Goal: Task Accomplishment & Management: Use online tool/utility

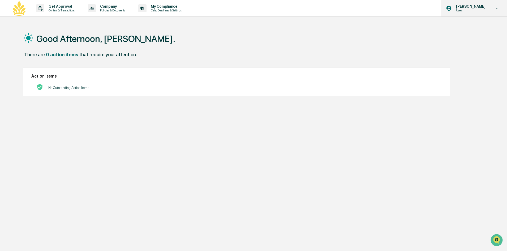
click at [489, 3] on div "[PERSON_NAME] Users" at bounding box center [474, 8] width 66 height 16
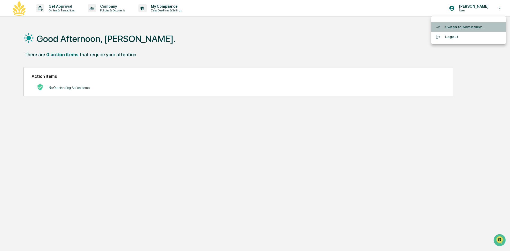
click at [447, 26] on li "Switch to Admin view..." at bounding box center [468, 27] width 74 height 10
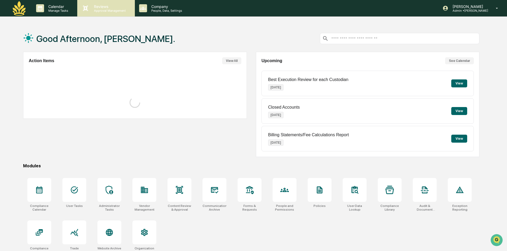
click at [107, 10] on p "Approval Management" at bounding box center [109, 11] width 39 height 4
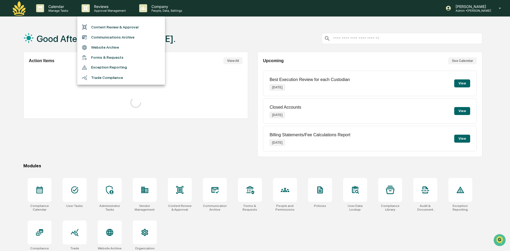
click at [119, 29] on li "Content Review & Approval" at bounding box center [121, 27] width 88 height 10
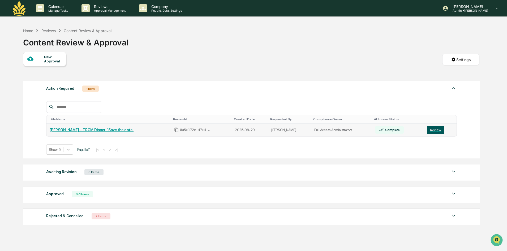
click at [436, 129] on button "Review" at bounding box center [436, 130] width 18 height 9
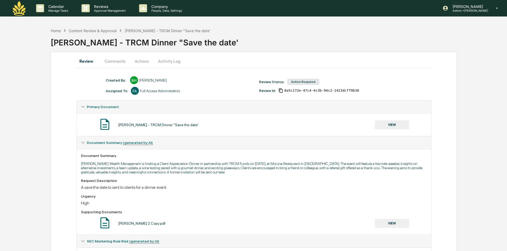
click at [164, 64] on button "Activity Log" at bounding box center [169, 61] width 31 height 13
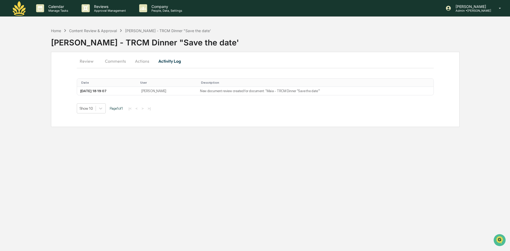
click at [142, 64] on button "Actions" at bounding box center [142, 61] width 24 height 13
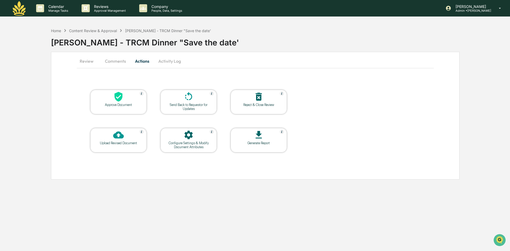
click at [176, 104] on div "Send Back to Requestor for Updates" at bounding box center [189, 107] width 48 height 8
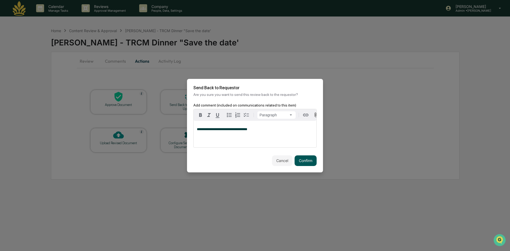
click at [298, 161] on button "Confirm" at bounding box center [306, 160] width 22 height 11
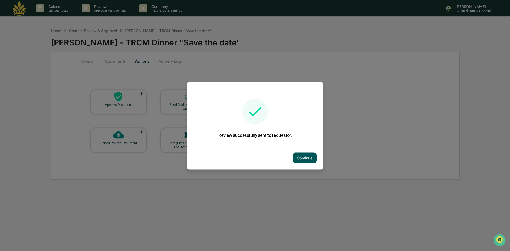
click at [303, 155] on button "Continue" at bounding box center [305, 158] width 24 height 11
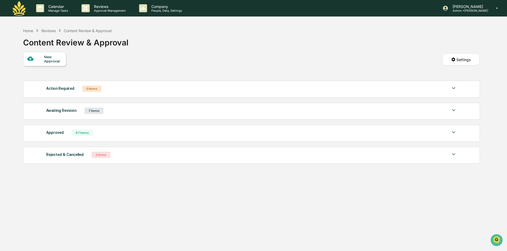
click at [60, 108] on div "Awaiting Revision" at bounding box center [61, 110] width 30 height 7
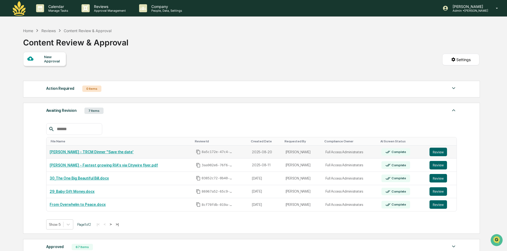
click at [70, 150] on link "[PERSON_NAME] - TRCM Dinner "Save the date'" at bounding box center [92, 152] width 84 height 4
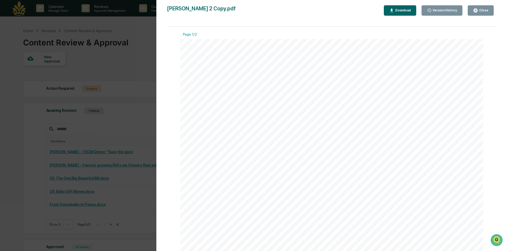
click at [476, 7] on button "Close" at bounding box center [481, 10] width 26 height 10
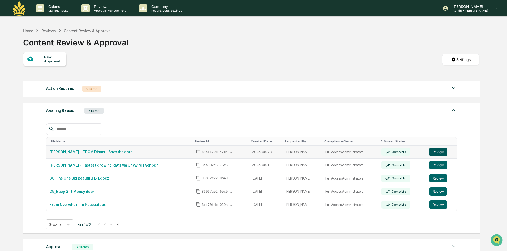
click at [433, 148] on button "Review" at bounding box center [439, 152] width 18 height 9
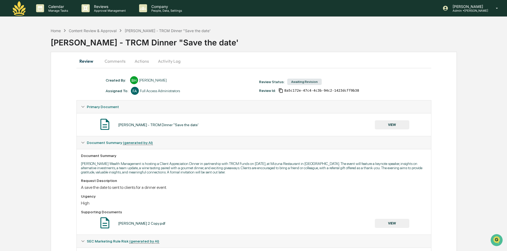
click at [146, 60] on button "Actions" at bounding box center [142, 61] width 24 height 13
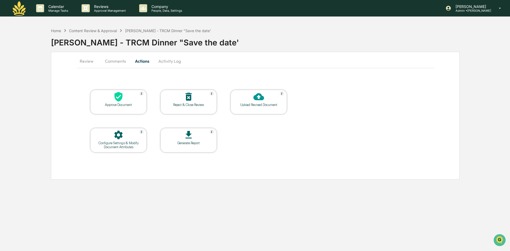
click at [118, 109] on div "Approve Document" at bounding box center [118, 102] width 56 height 24
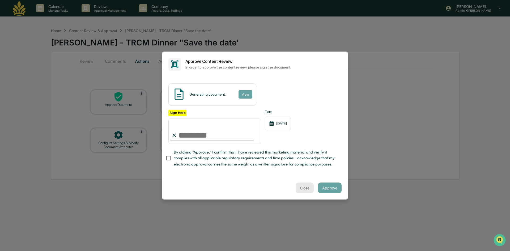
click at [303, 191] on button "Close" at bounding box center [305, 188] width 18 height 11
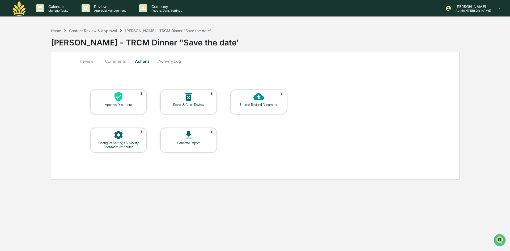
click at [263, 103] on div "Upload Revised Document" at bounding box center [259, 105] width 48 height 4
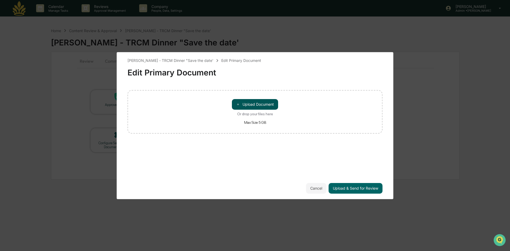
click at [247, 108] on button "＋ Upload Document" at bounding box center [255, 104] width 46 height 11
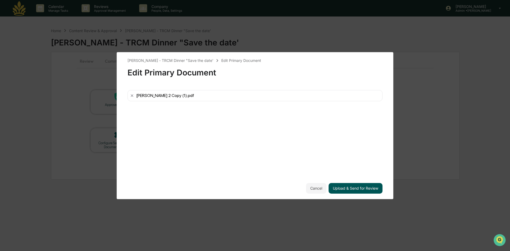
click at [344, 190] on button "Upload & Send for Review" at bounding box center [356, 188] width 54 height 11
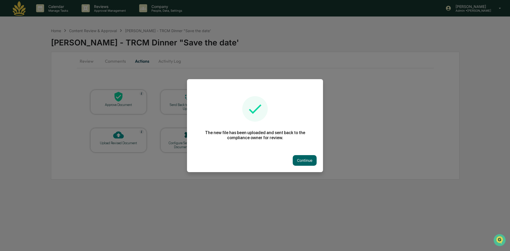
drag, startPoint x: 301, startPoint y: 156, endPoint x: 297, endPoint y: 154, distance: 4.5
click at [301, 156] on button "Continue" at bounding box center [305, 160] width 24 height 11
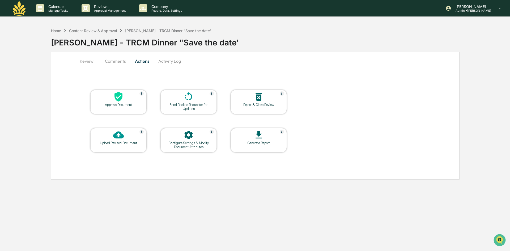
click at [91, 64] on button "Review" at bounding box center [89, 61] width 24 height 13
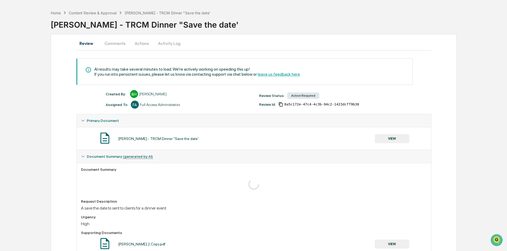
scroll to position [53, 0]
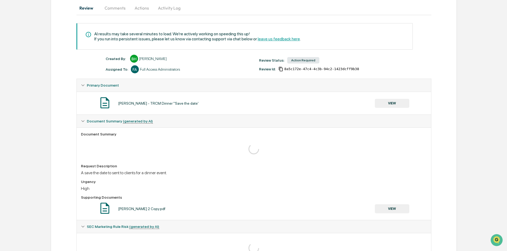
click at [394, 208] on button "VIEW" at bounding box center [392, 208] width 35 height 9
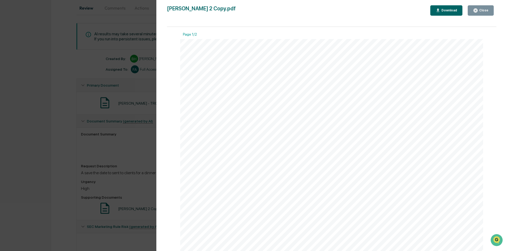
scroll to position [159, 0]
click at [128, 113] on div "Version History 08/20/2025, 06:19 PM Byron Hurlbut Maia_Wealth_Save_The_Date 2 …" at bounding box center [253, 125] width 507 height 251
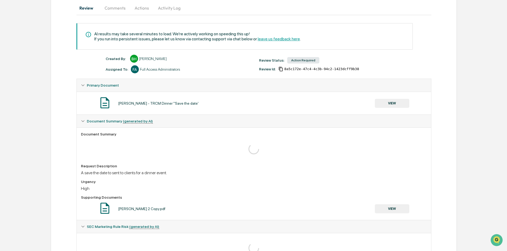
click at [394, 102] on button "VIEW" at bounding box center [392, 103] width 35 height 9
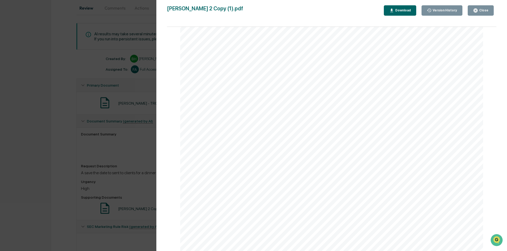
scroll to position [186, 0]
click at [138, 138] on div "Version History 08/20/2025, 06:19 PM Byron Hurlbut Maia_Wealth_Save_The_Date 2 …" at bounding box center [253, 125] width 507 height 251
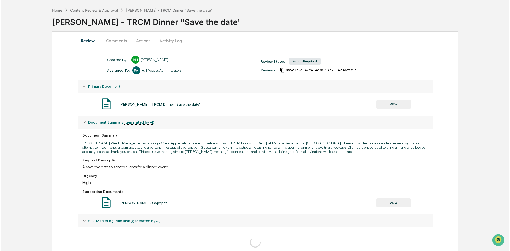
scroll to position [0, 0]
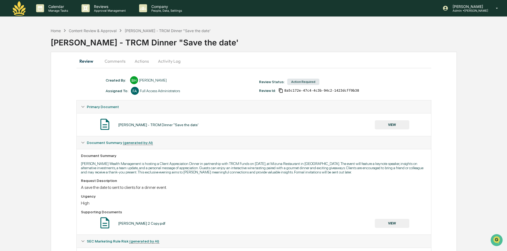
click at [172, 59] on button "Activity Log" at bounding box center [169, 61] width 31 height 13
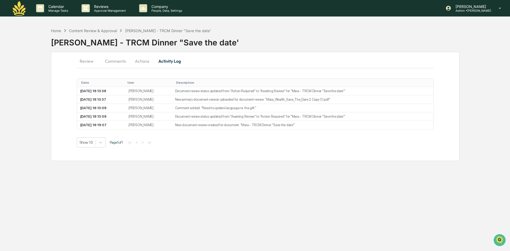
click at [137, 63] on button "Actions" at bounding box center [142, 61] width 24 height 13
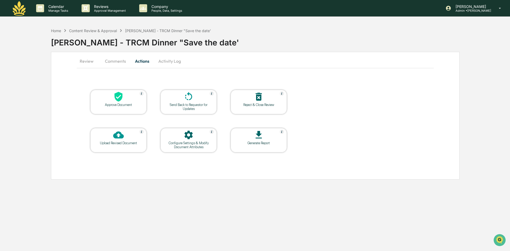
click at [114, 93] on icon at bounding box center [118, 96] width 11 height 11
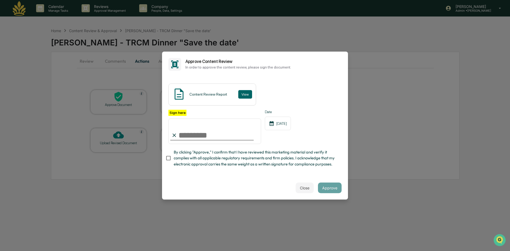
click at [232, 137] on input "Sign here" at bounding box center [214, 132] width 93 height 26
type input "**********"
click at [212, 153] on span "By clicking "Approve," I confirm that I have reviewed this marketing material a…" at bounding box center [256, 158] width 164 height 18
click at [323, 186] on button "Approve" at bounding box center [330, 188] width 24 height 11
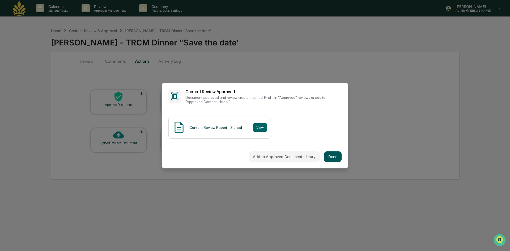
click at [331, 158] on button "Done" at bounding box center [333, 156] width 18 height 11
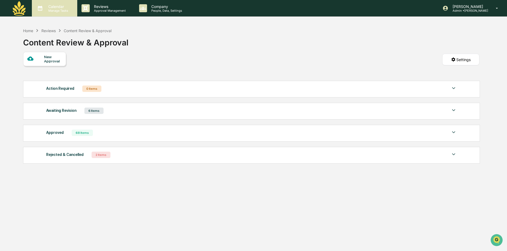
click at [62, 5] on p "Calendar" at bounding box center [57, 6] width 27 height 5
